Goal: Information Seeking & Learning: Learn about a topic

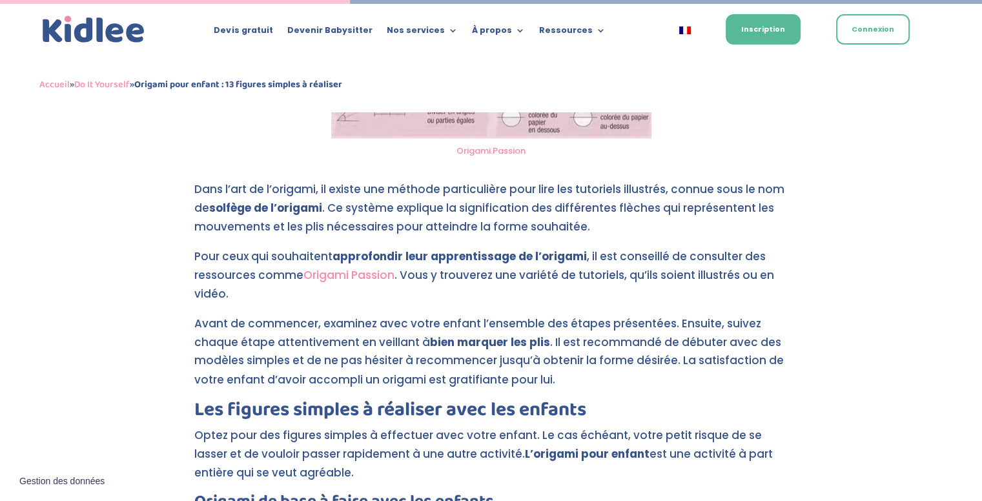
scroll to position [2113, 0]
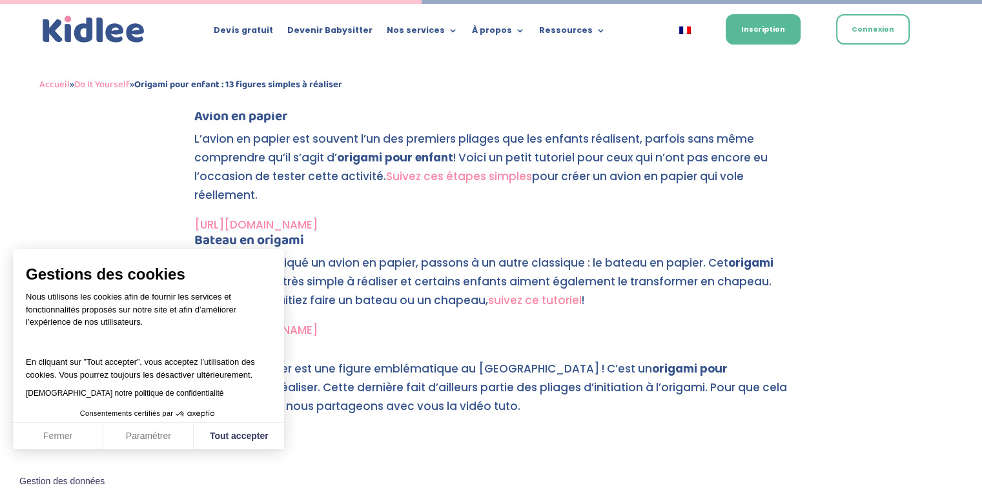
click at [482, 176] on link "Suivez ces étapes simples" at bounding box center [459, 176] width 146 height 15
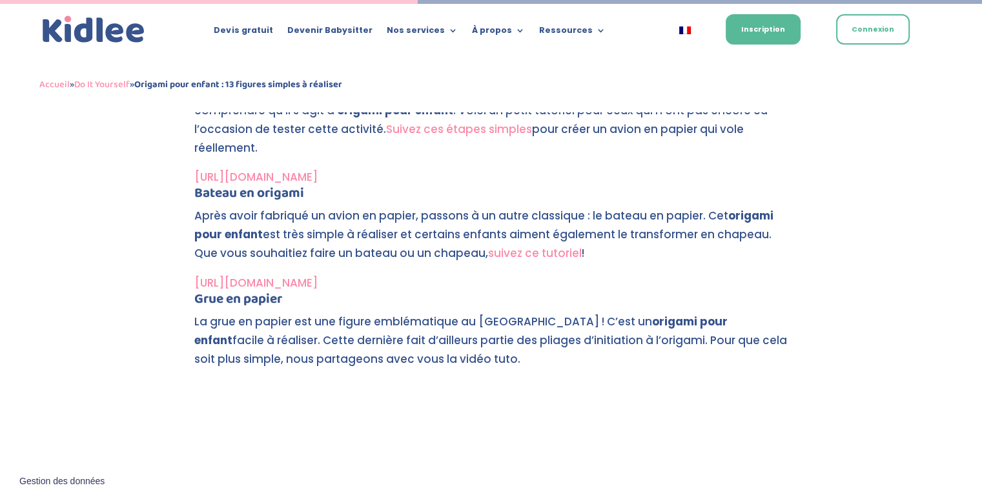
scroll to position [2479, 0]
